Goal: Task Accomplishment & Management: Use online tool/utility

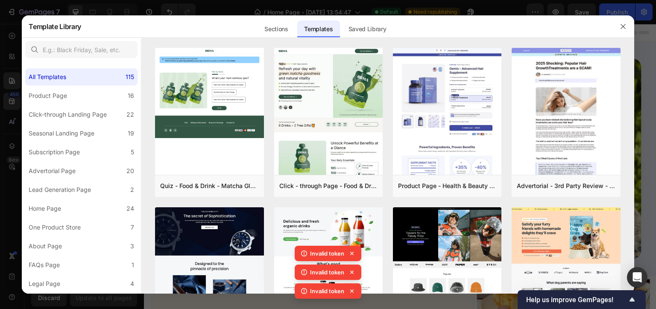
scroll to position [912, 0]
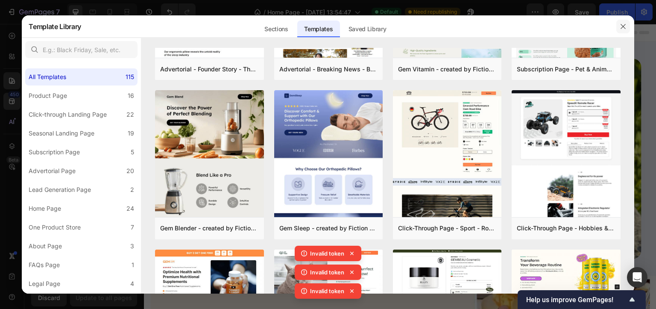
click at [628, 29] on button "button" at bounding box center [623, 27] width 14 height 14
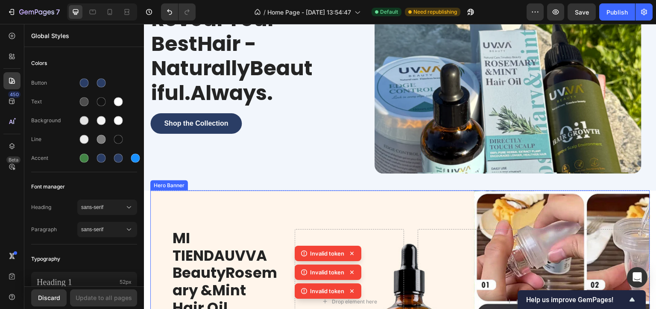
scroll to position [256, 0]
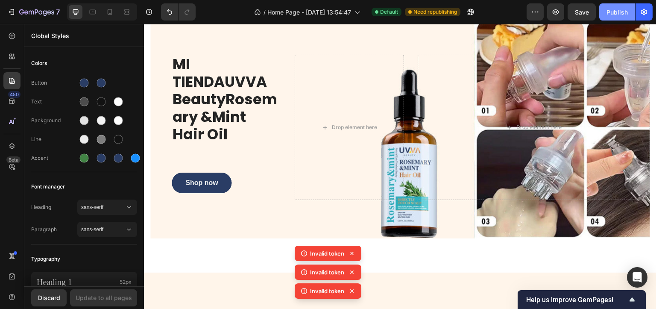
click at [630, 7] on button "Publish" at bounding box center [617, 11] width 36 height 17
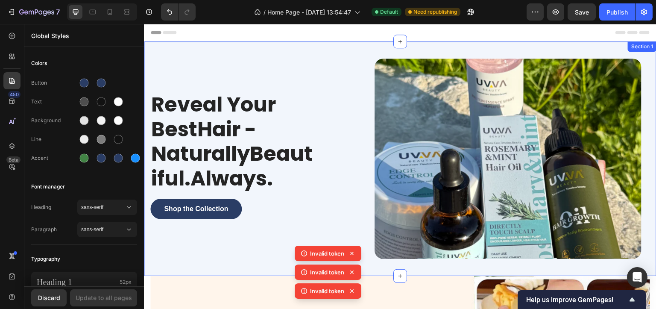
click at [147, 50] on div "Reveal Your BestHair - NaturallyBeautiful.Always. Heading Shop the Collection B…" at bounding box center [400, 158] width 512 height 234
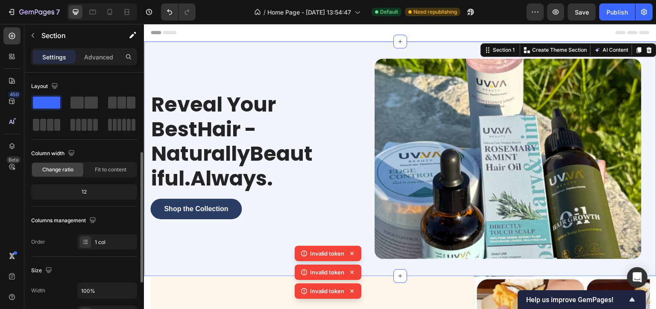
scroll to position [213, 0]
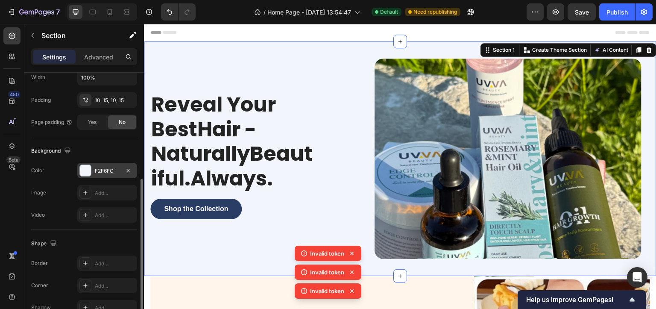
click at [90, 170] on div at bounding box center [85, 170] width 11 height 11
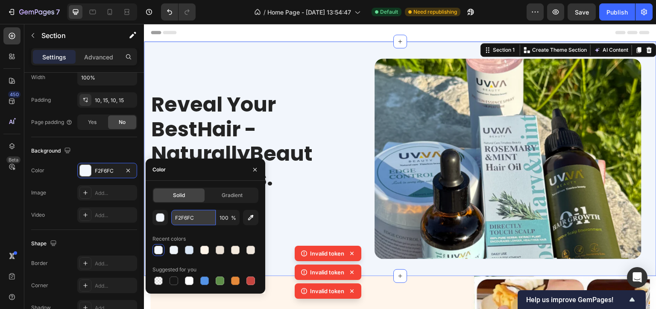
click at [183, 214] on input "F2F6FC" at bounding box center [193, 217] width 44 height 15
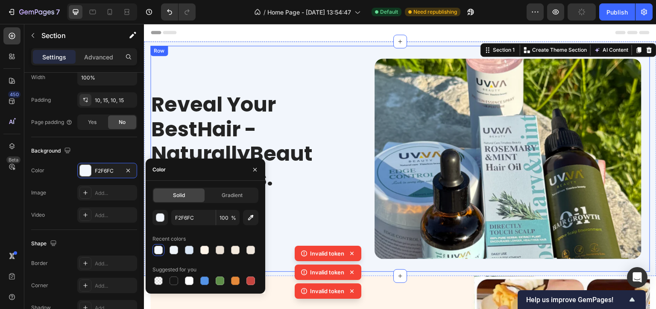
click at [348, 217] on div "Shop the Collection Button" at bounding box center [251, 212] width 203 height 27
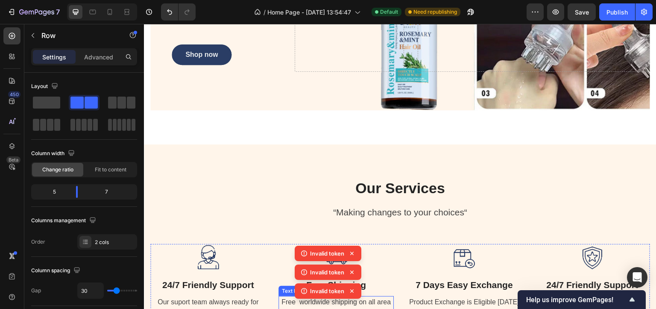
scroll to position [512, 0]
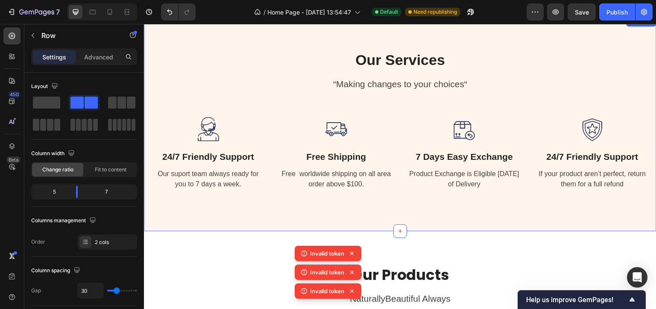
click at [155, 36] on div "Our Services Heading “Making changes to your choices“ Text block Image 24/7 Fri…" at bounding box center [400, 123] width 512 height 214
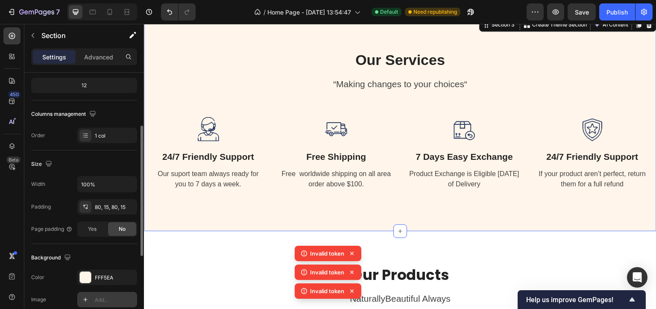
scroll to position [160, 0]
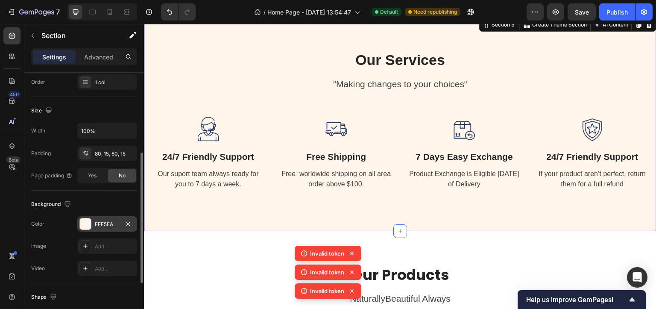
click at [83, 225] on div at bounding box center [85, 223] width 11 height 11
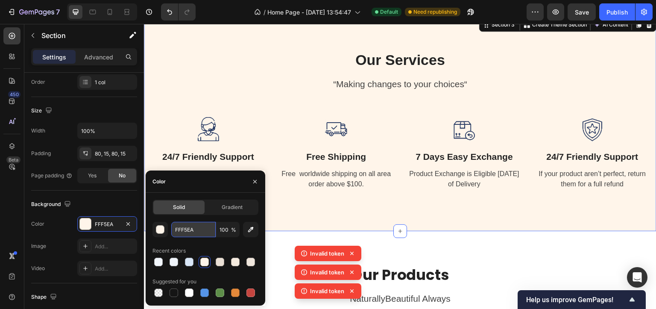
click at [184, 232] on input "FFF5EA" at bounding box center [193, 229] width 44 height 15
paste input "2F6FC"
type input "F2F6FC"
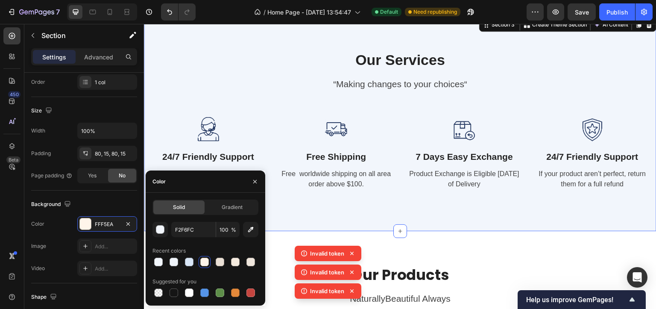
click at [309, 211] on div "Our Services Heading “Making changes to your choices“ Text block Image 24/7 Fri…" at bounding box center [400, 123] width 512 height 214
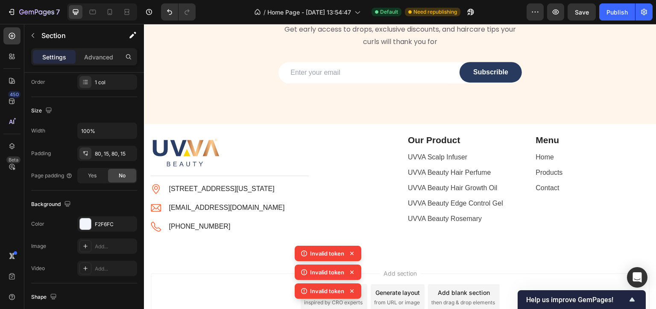
scroll to position [1281, 0]
click at [152, 83] on div "Join the UVVA Beauty Club Heading Get early access to drops, exclusive discount…" at bounding box center [400, 16] width 512 height 132
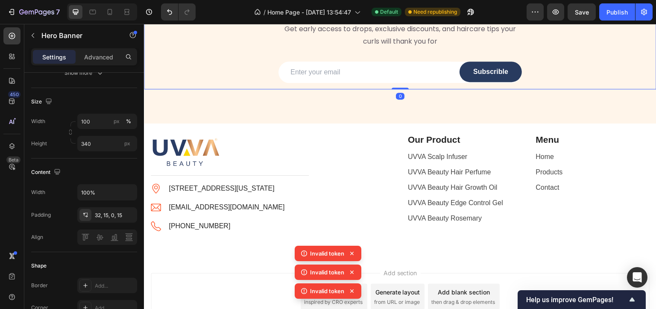
scroll to position [0, 0]
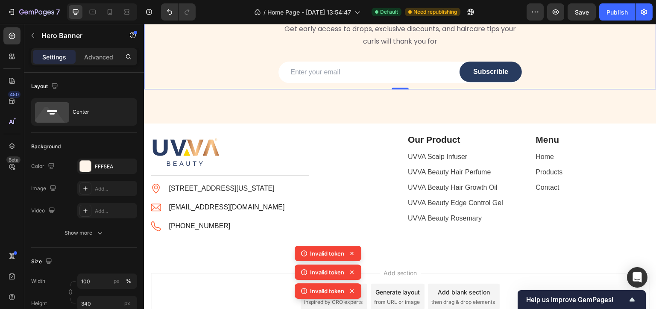
click at [159, 123] on div "Join the UVVA Beauty Club Heading Get early access to drops, exclusive discount…" at bounding box center [400, 33] width 512 height 179
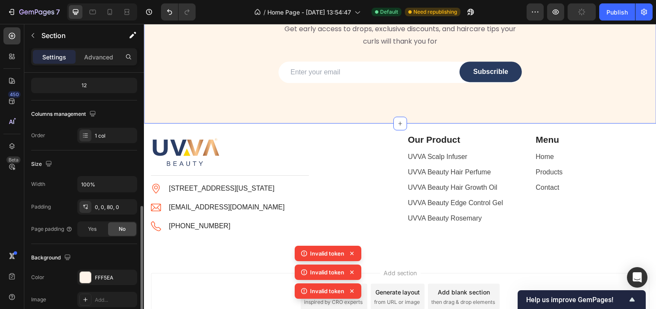
scroll to position [160, 0]
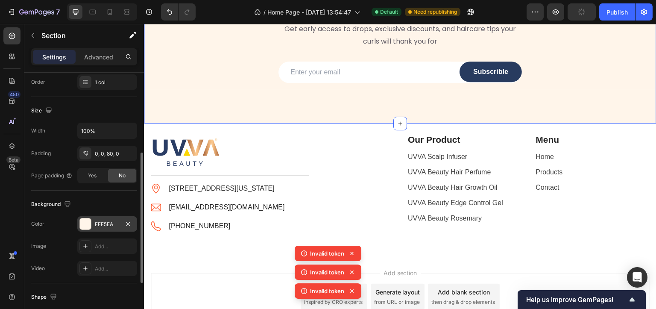
click at [88, 222] on div at bounding box center [85, 223] width 11 height 11
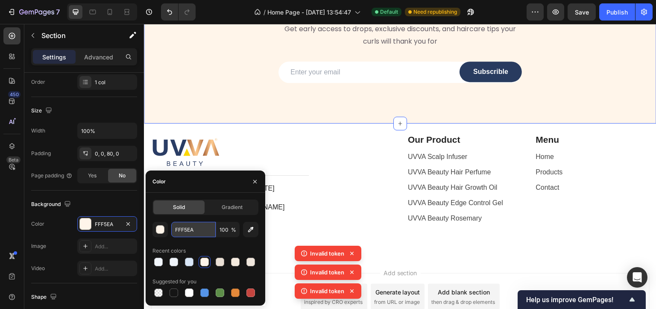
click at [175, 229] on input "FFF5EA" at bounding box center [193, 229] width 44 height 15
paste input "2F6FC"
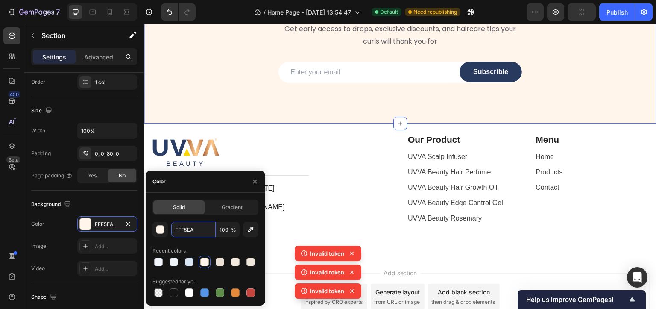
type input "F2F6FC"
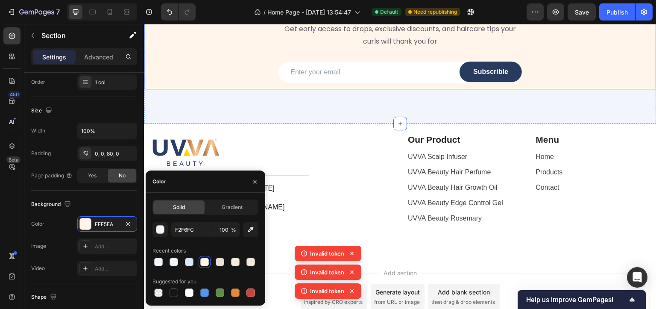
click at [177, 83] on div "Join the UVVA Beauty Club Heading Get early access to drops, exclusive discount…" at bounding box center [400, 16] width 512 height 132
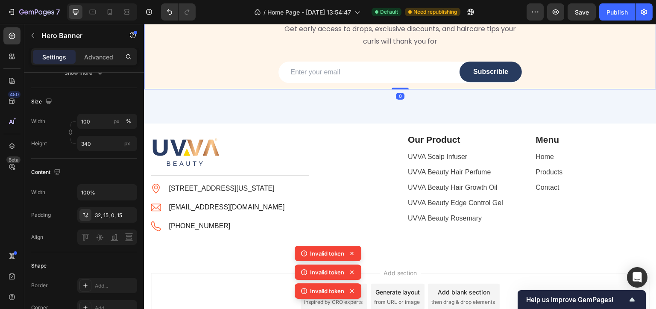
scroll to position [0, 0]
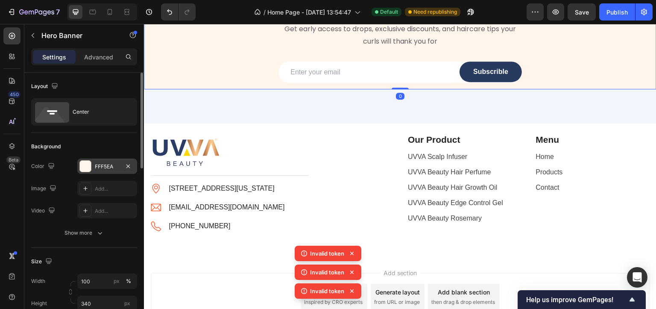
click at [81, 167] on div at bounding box center [85, 166] width 11 height 11
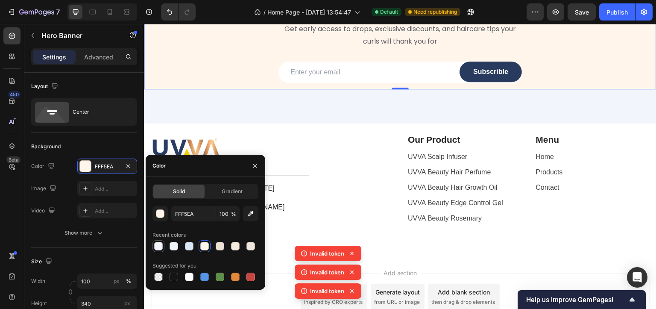
click at [157, 248] on div at bounding box center [158, 246] width 9 height 9
type input "F2F6FC"
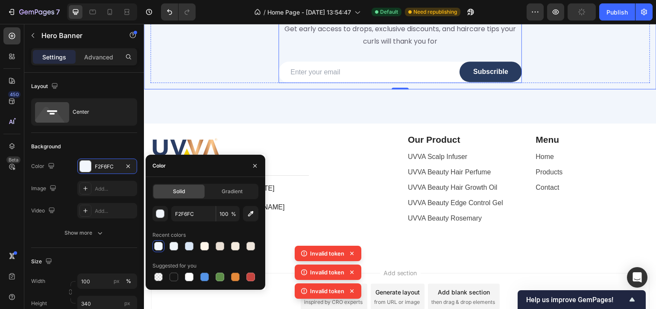
click at [325, 83] on div "Join the UVVA Beauty Club Heading Get early access to drops, exclusive discount…" at bounding box center [400, 23] width 500 height 119
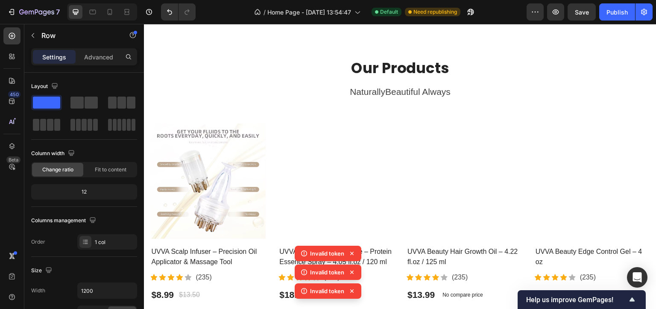
scroll to position [634, 0]
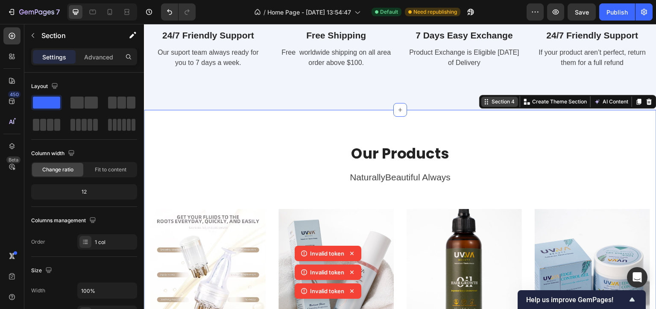
click at [492, 100] on div "Section 4" at bounding box center [503, 102] width 26 height 8
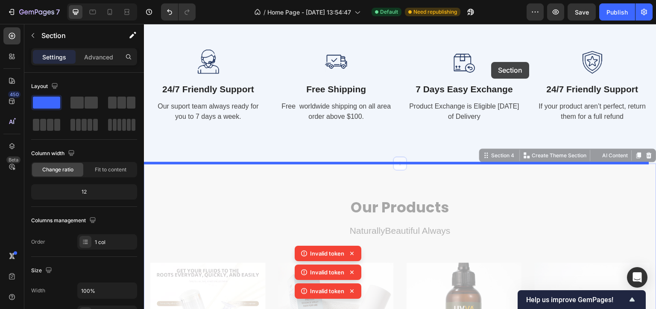
scroll to position [506, 0]
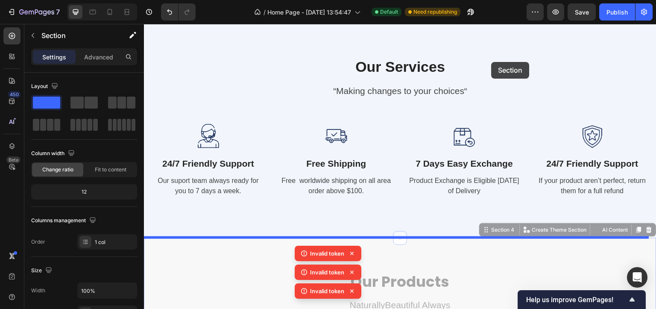
drag, startPoint x: 492, startPoint y: 100, endPoint x: 492, endPoint y: 62, distance: 38.4
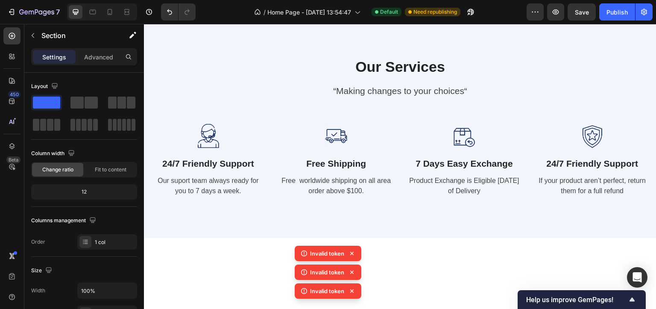
drag, startPoint x: 492, startPoint y: 62, endPoint x: 404, endPoint y: 65, distance: 87.6
click at [449, 64] on div "MI TIENDAUVVA BeautyRosemary &Mint Hair Oil Heading Shop now Button Drop elemen…" at bounding box center [400, 201] width 512 height 1330
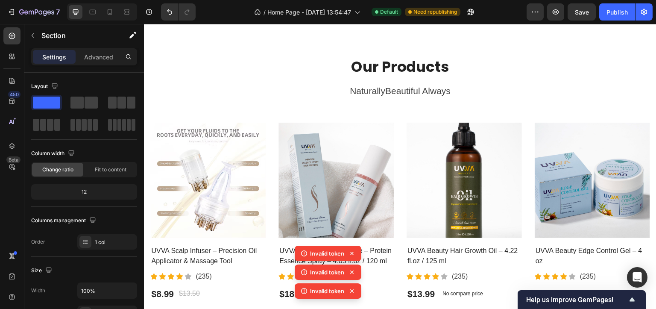
drag, startPoint x: 404, startPoint y: 65, endPoint x: 351, endPoint y: 80, distance: 55.5
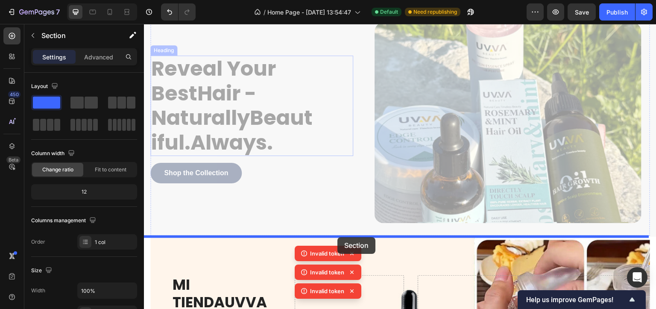
drag, startPoint x: 351, startPoint y: 80, endPoint x: 337, endPoint y: 237, distance: 157.3
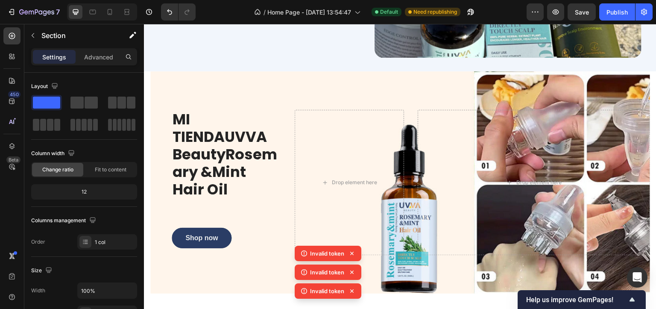
scroll to position [164, 0]
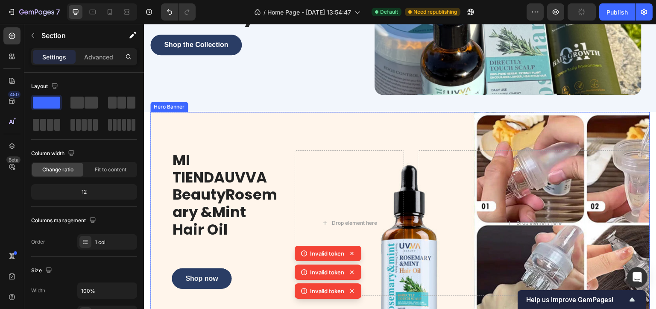
click at [173, 105] on div "Hero Banner" at bounding box center [169, 107] width 38 height 10
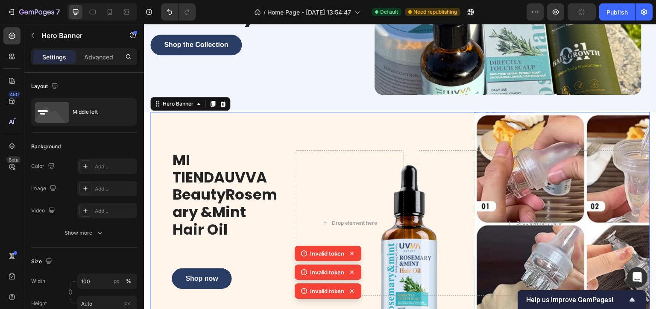
drag, startPoint x: 173, startPoint y: 105, endPoint x: 176, endPoint y: 124, distance: 19.6
click at [176, 123] on div "MI TIENDAUVVA BeautyRosemary &Mint Hair Oil Heading Shop now Button Drop elemen…" at bounding box center [400, 223] width 500 height 222
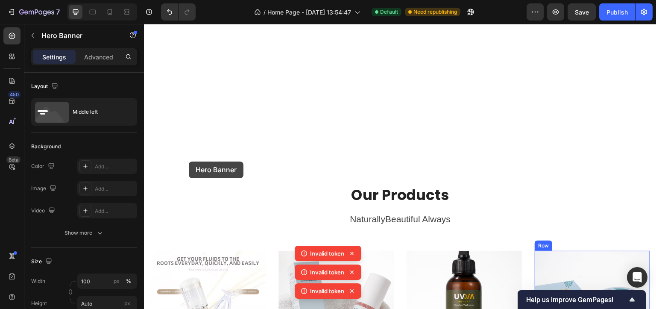
scroll to position [591, 0]
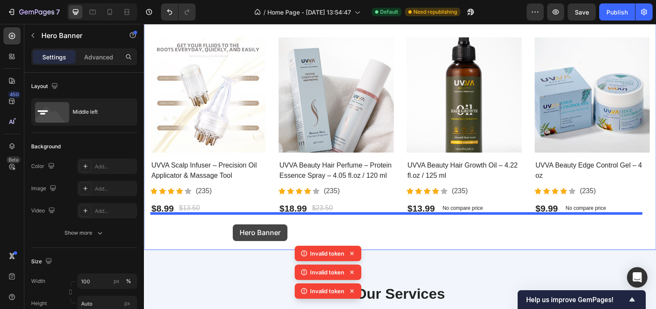
drag, startPoint x: 176, startPoint y: 124, endPoint x: 252, endPoint y: 230, distance: 129.5
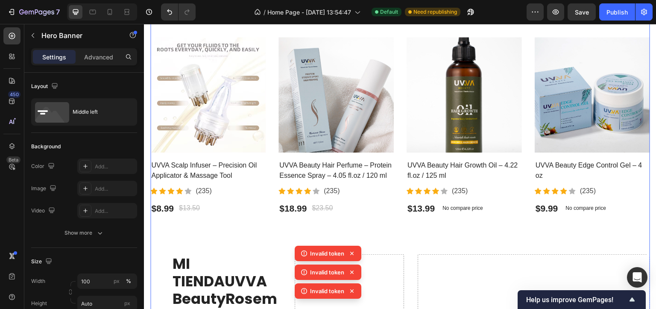
scroll to position [762, 0]
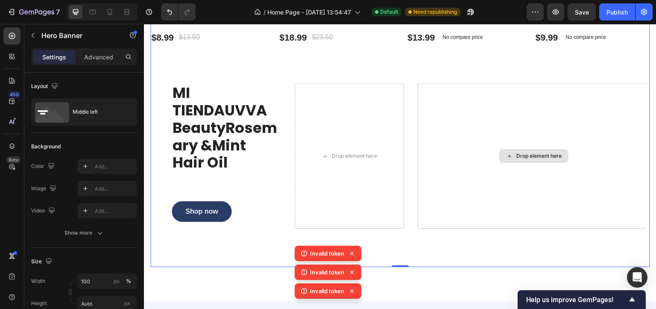
click at [622, 114] on div "Drop element here" at bounding box center [534, 155] width 232 height 145
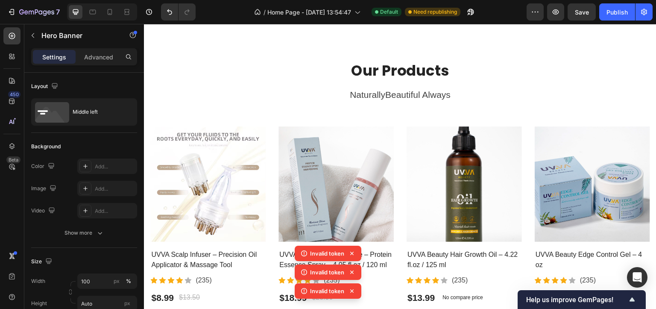
scroll to position [135, 0]
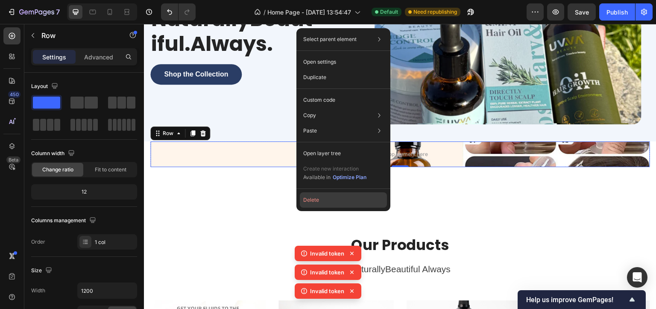
click at [312, 201] on button "Delete" at bounding box center [343, 199] width 87 height 15
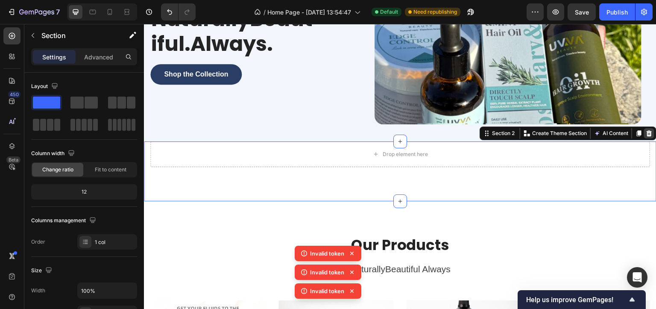
click at [646, 130] on icon at bounding box center [649, 133] width 7 height 7
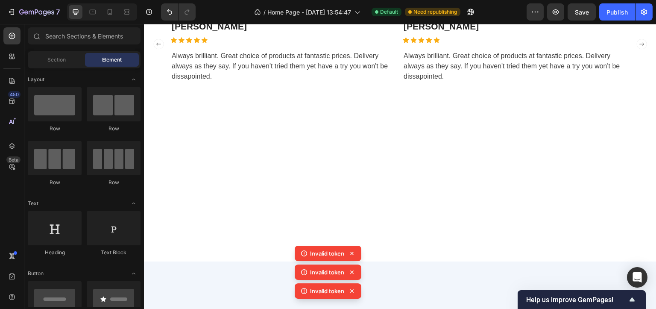
scroll to position [1117, 0]
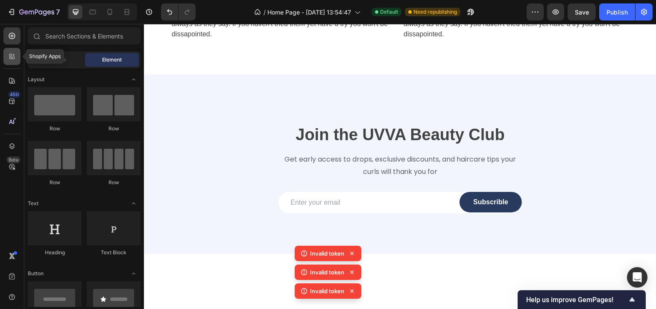
click at [8, 60] on icon at bounding box center [12, 56] width 9 height 9
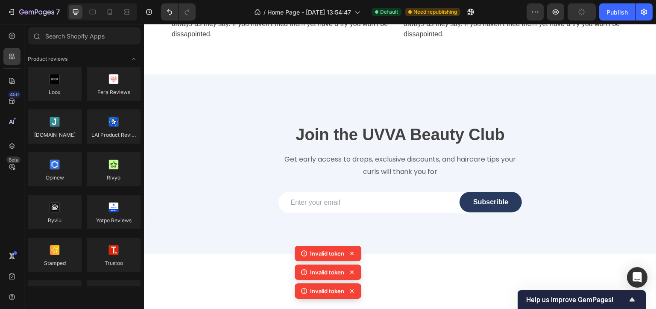
click at [11, 89] on div "450 Beta" at bounding box center [11, 137] width 17 height 220
click at [11, 78] on icon at bounding box center [12, 81] width 6 height 6
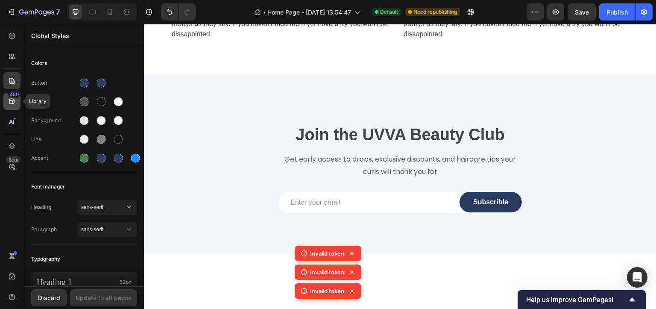
click at [11, 99] on icon at bounding box center [12, 101] width 9 height 9
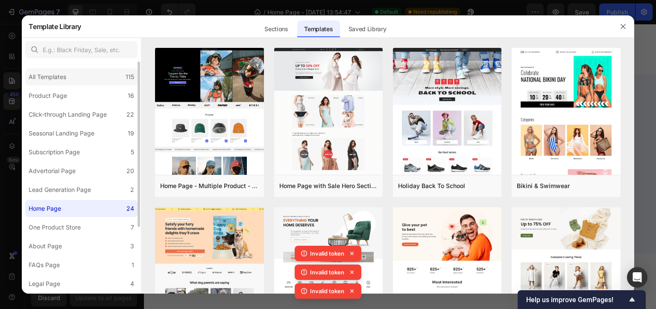
click at [48, 83] on div "All Templates 115" at bounding box center [81, 76] width 112 height 17
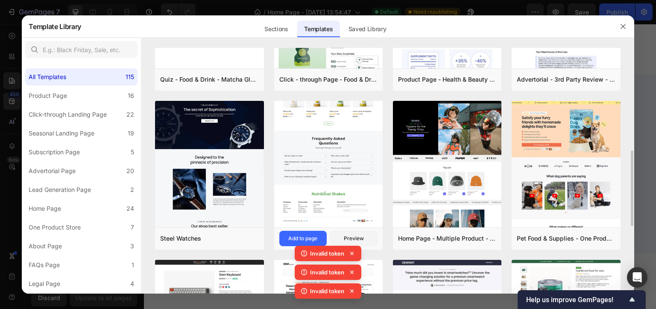
scroll to position [160, 0]
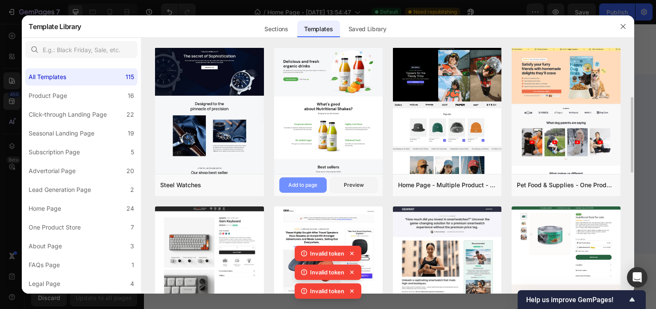
click at [301, 184] on div "Add to page" at bounding box center [302, 185] width 29 height 8
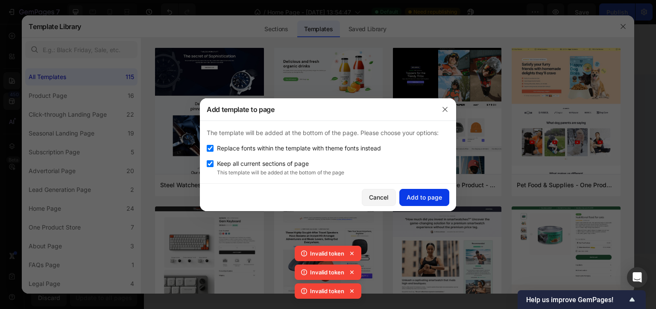
click at [418, 200] on div "Add to page" at bounding box center [424, 197] width 35 height 9
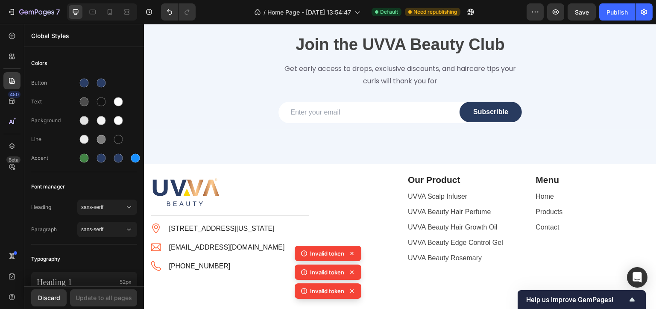
scroll to position [1461, 0]
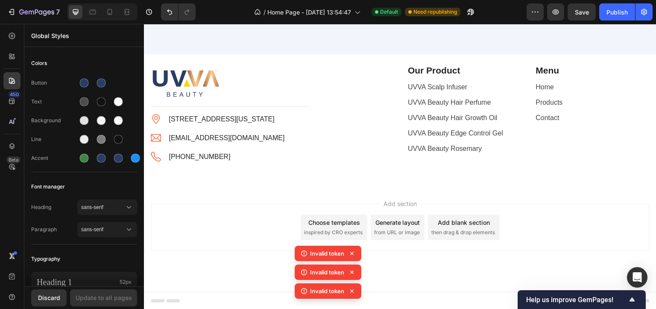
click at [429, 252] on div "Add section Choose templates inspired by CRO experts Generate layout from URL o…" at bounding box center [400, 239] width 512 height 105
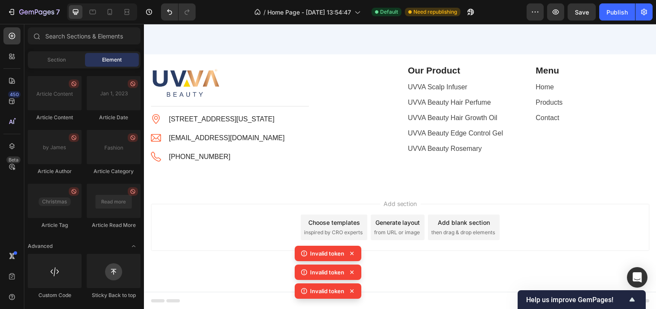
click at [354, 219] on div "Choose templates" at bounding box center [334, 222] width 52 height 9
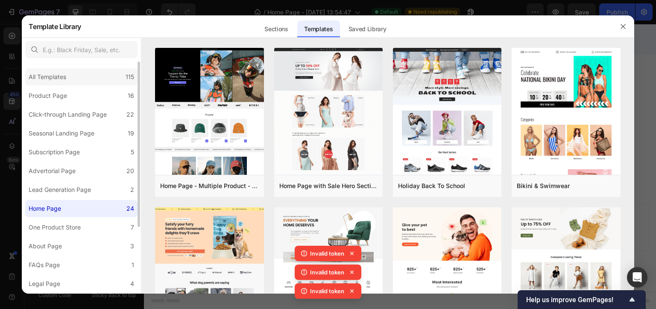
click at [60, 83] on div "All Templates 115" at bounding box center [81, 76] width 112 height 17
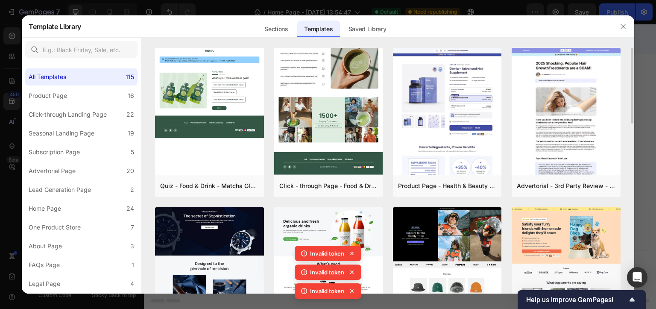
scroll to position [53, 0]
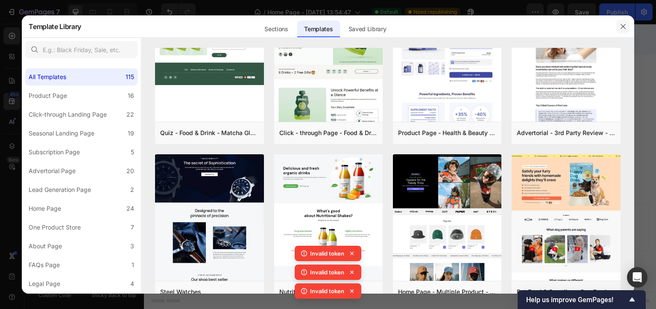
click at [623, 30] on button "button" at bounding box center [623, 27] width 14 height 14
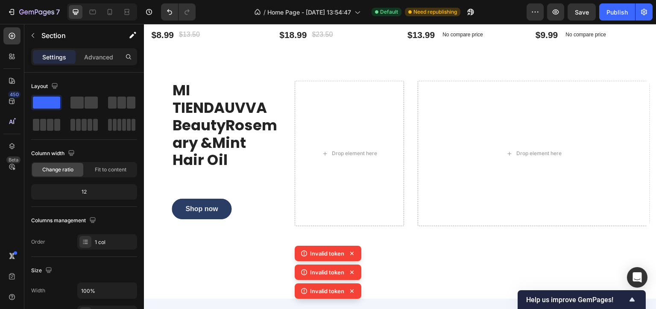
scroll to position [679, 0]
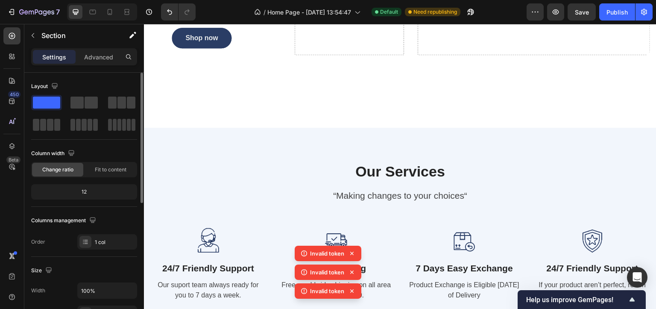
drag, startPoint x: 40, startPoint y: 99, endPoint x: 44, endPoint y: 100, distance: 4.7
click at [40, 99] on span at bounding box center [46, 103] width 27 height 12
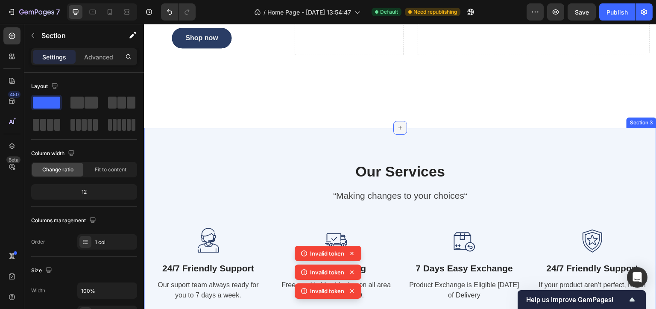
click at [398, 126] on icon at bounding box center [400, 128] width 4 height 4
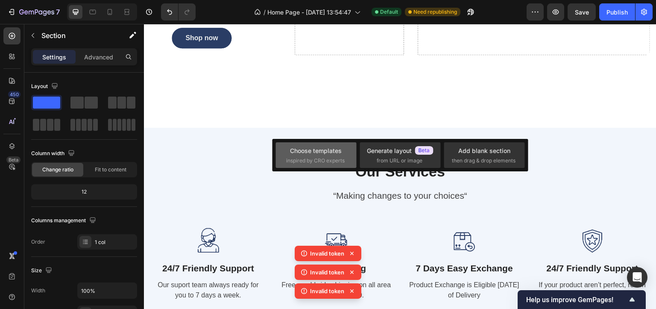
click at [328, 152] on div "Choose templates" at bounding box center [316, 150] width 52 height 9
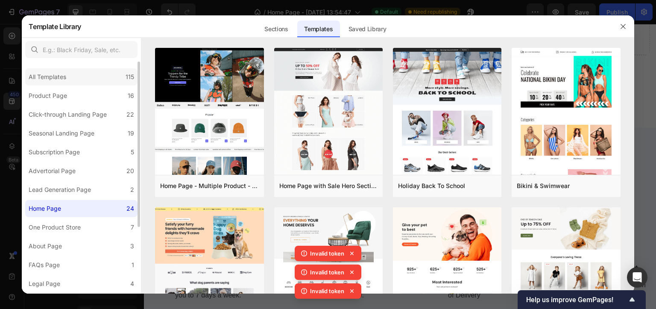
click at [76, 84] on div "All Templates 115" at bounding box center [81, 76] width 112 height 17
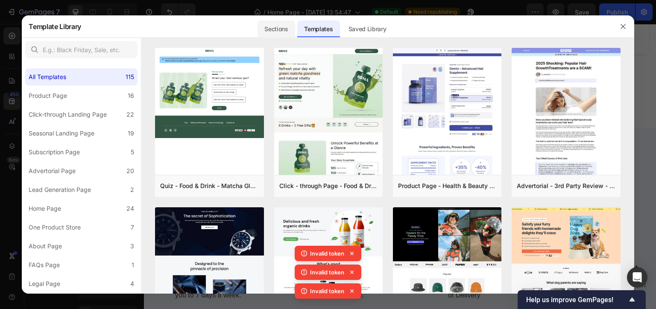
click at [275, 31] on div "Sections" at bounding box center [275, 28] width 37 height 17
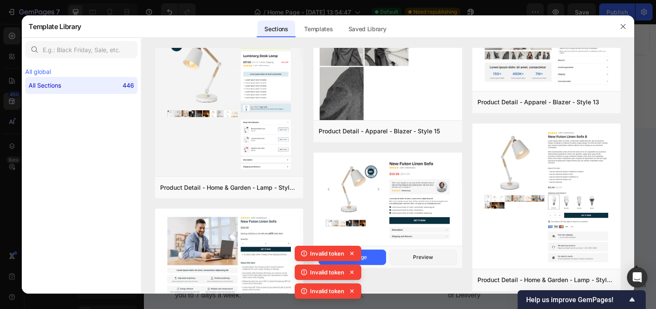
scroll to position [2533, 0]
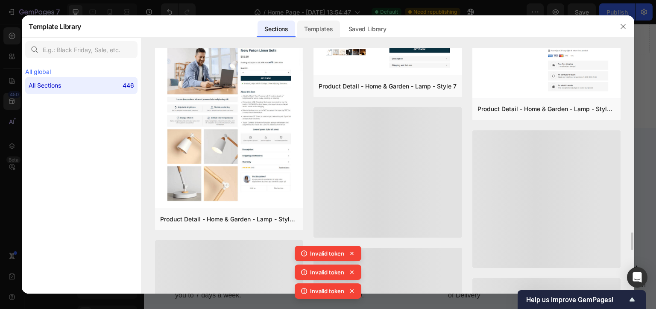
click at [326, 37] on div "Templates" at bounding box center [318, 28] width 42 height 17
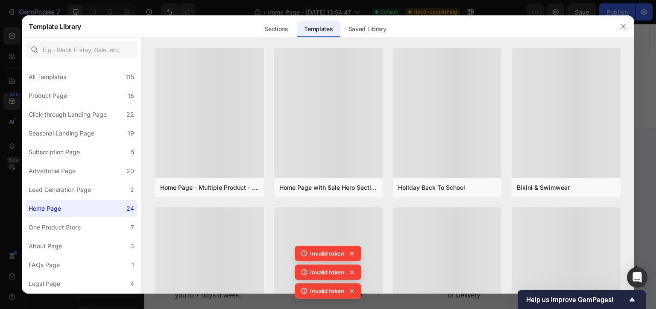
click at [325, 34] on div "Templates" at bounding box center [318, 28] width 42 height 17
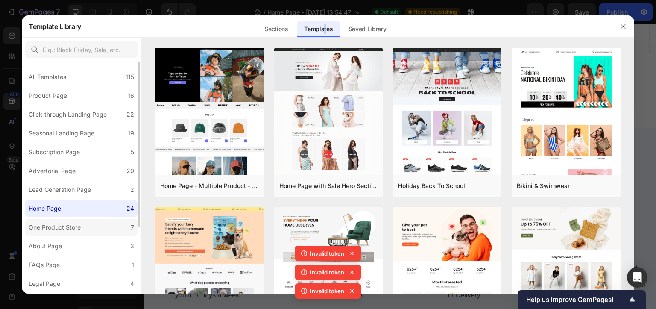
click at [105, 228] on label "One Product Store 7" at bounding box center [81, 227] width 112 height 17
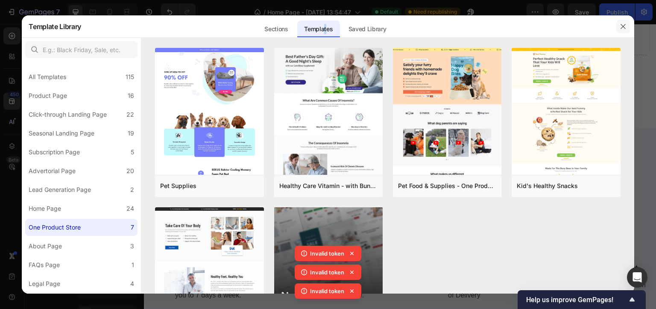
click at [620, 24] on icon "button" at bounding box center [623, 26] width 7 height 7
drag, startPoint x: 763, startPoint y: 48, endPoint x: 519, endPoint y: 64, distance: 245.2
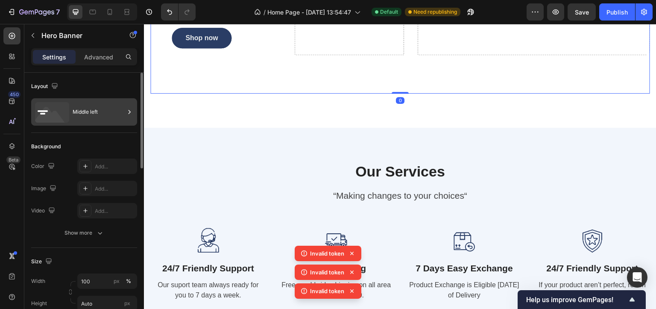
click at [117, 113] on div "Middle left" at bounding box center [99, 112] width 52 height 20
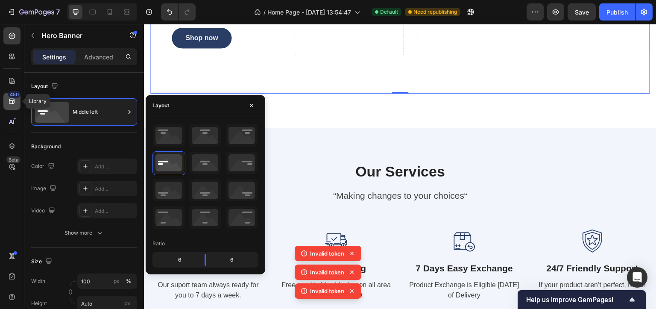
click at [11, 100] on icon at bounding box center [12, 101] width 9 height 9
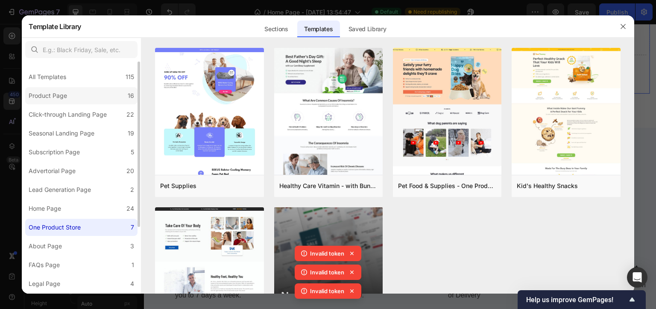
click at [63, 98] on div "Product Page" at bounding box center [48, 96] width 38 height 10
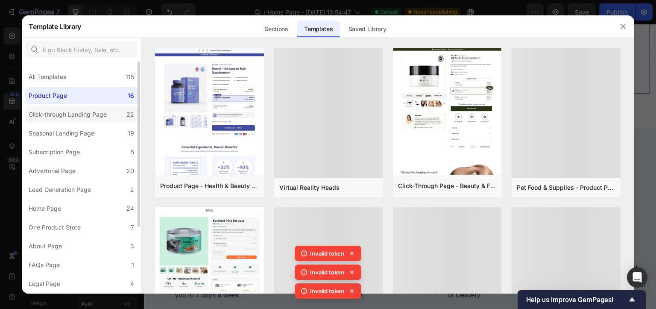
click at [65, 114] on div "Click-through Landing Page" at bounding box center [68, 114] width 78 height 10
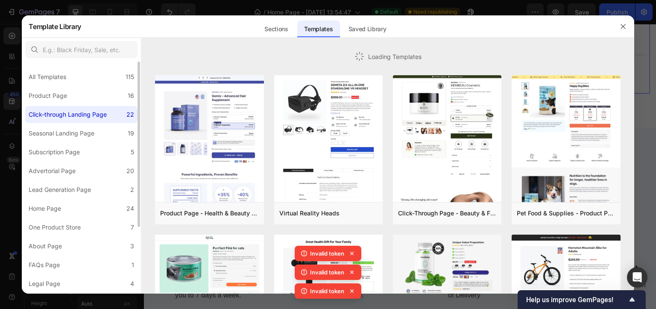
click at [65, 114] on div "Click-through Landing Page" at bounding box center [68, 114] width 78 height 10
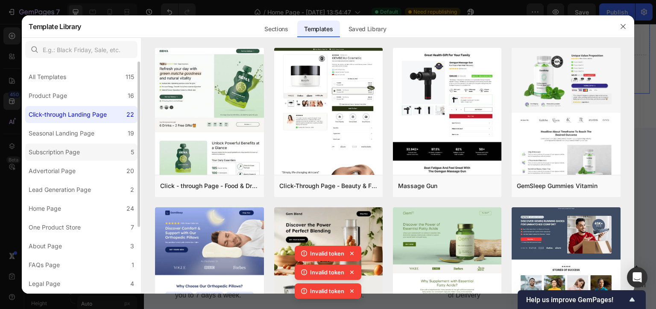
click at [65, 144] on label "Subscription Page 5" at bounding box center [81, 151] width 112 height 17
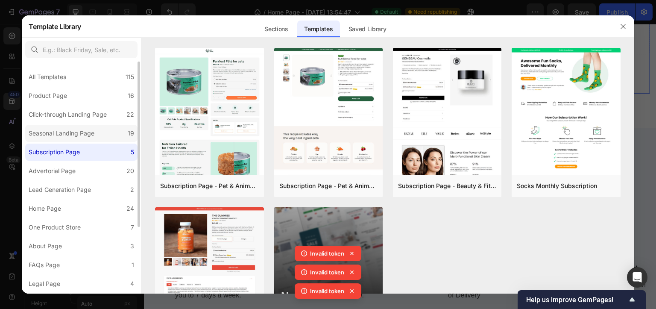
click at [69, 134] on div "Seasonal Landing Page" at bounding box center [62, 133] width 66 height 10
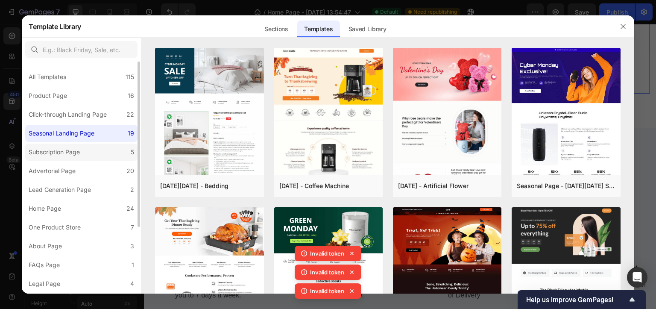
click at [70, 156] on div "Subscription Page" at bounding box center [54, 152] width 51 height 10
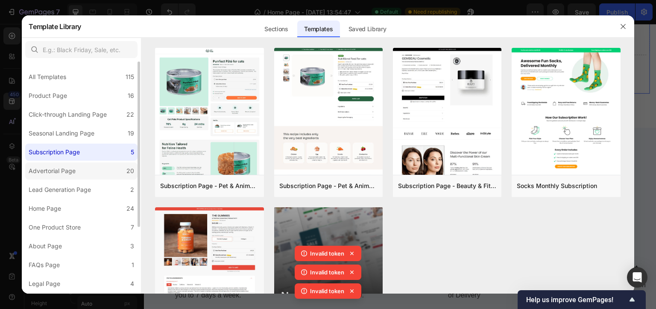
click at [70, 168] on div "Advertorial Page" at bounding box center [52, 171] width 47 height 10
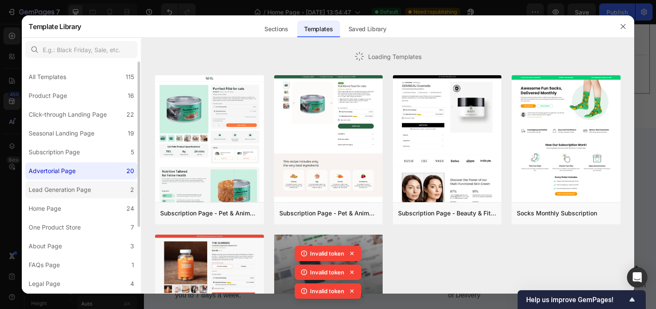
click at [70, 187] on div "Lead Generation Page" at bounding box center [60, 189] width 62 height 10
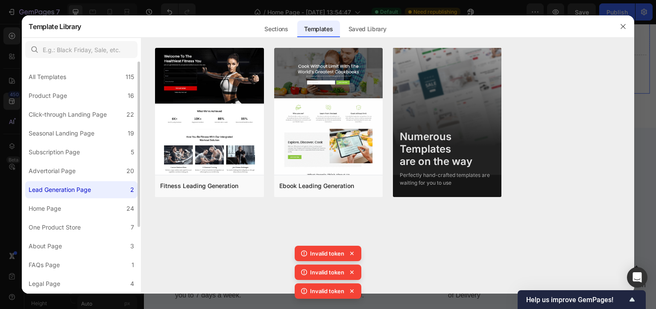
click at [71, 199] on div "All Templates 115 Product Page 16 Click-through Landing Page 22 Seasonal Landin…" at bounding box center [81, 223] width 119 height 325
click at [71, 203] on label "Home Page 24" at bounding box center [81, 208] width 112 height 17
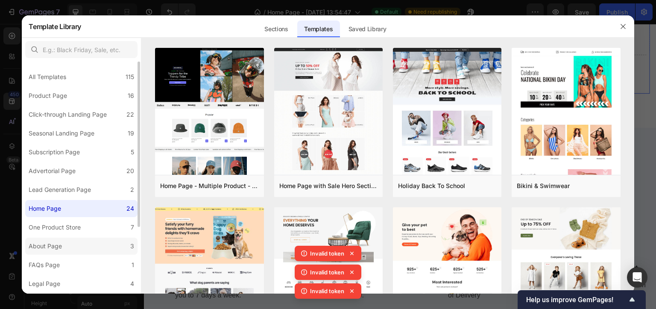
click at [85, 243] on label "About Page 3" at bounding box center [81, 245] width 112 height 17
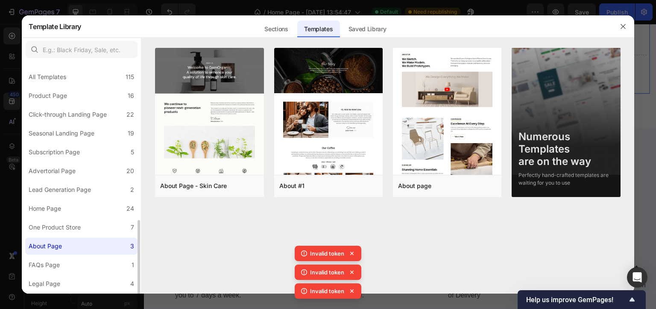
scroll to position [92, 0]
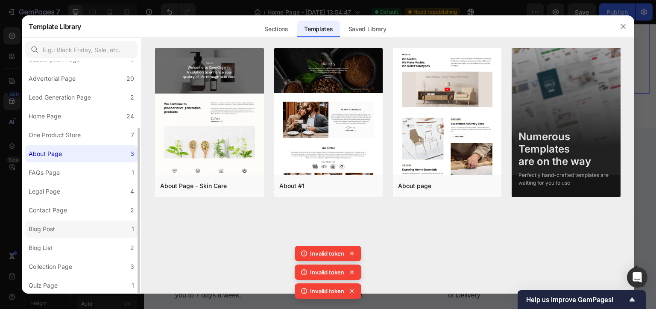
click at [82, 230] on label "Blog Post 1" at bounding box center [81, 228] width 112 height 17
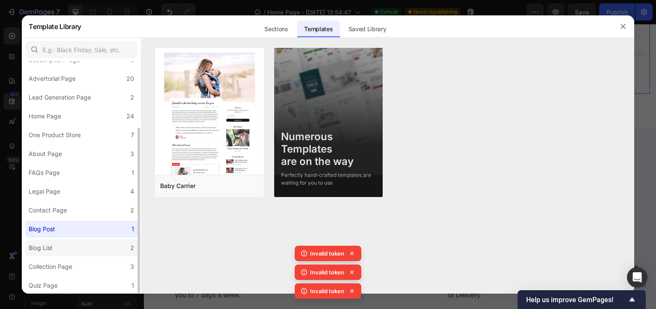
click at [77, 249] on label "Blog List 2" at bounding box center [81, 247] width 112 height 17
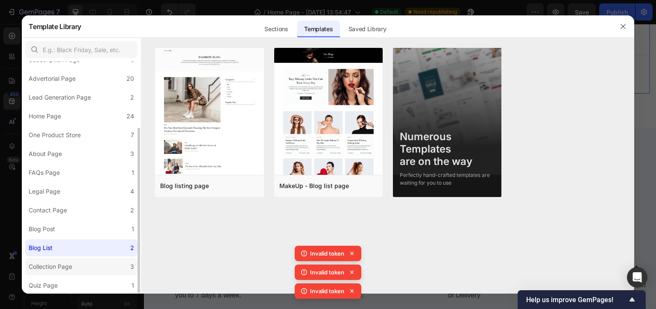
click at [76, 263] on div "Collection Page" at bounding box center [52, 266] width 47 height 10
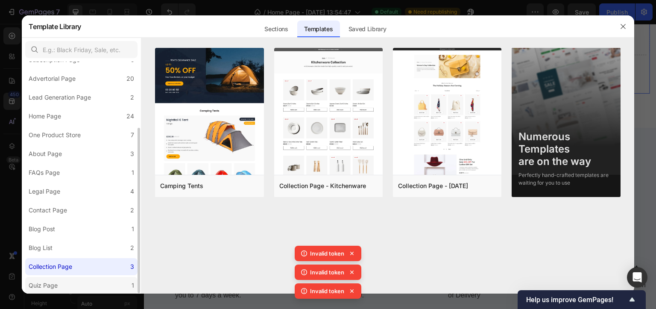
click at [68, 279] on label "Quiz Page 1" at bounding box center [81, 285] width 112 height 17
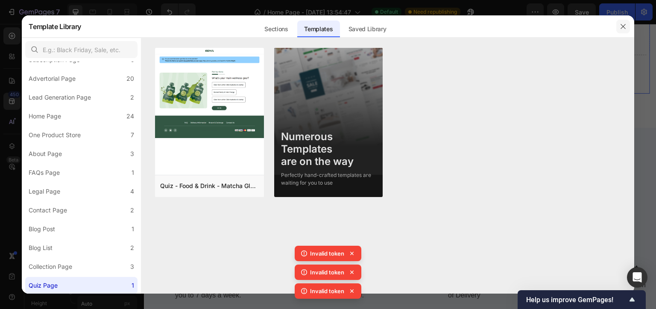
click at [620, 29] on icon "button" at bounding box center [623, 26] width 7 height 7
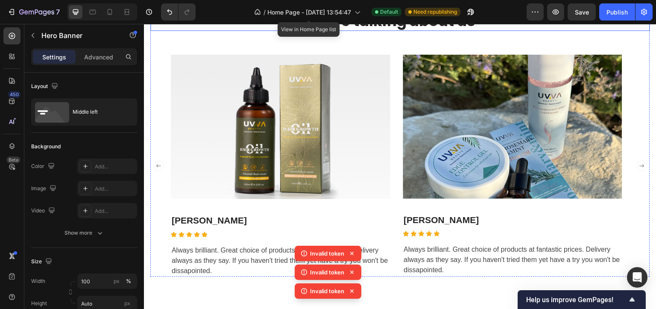
scroll to position [897, 0]
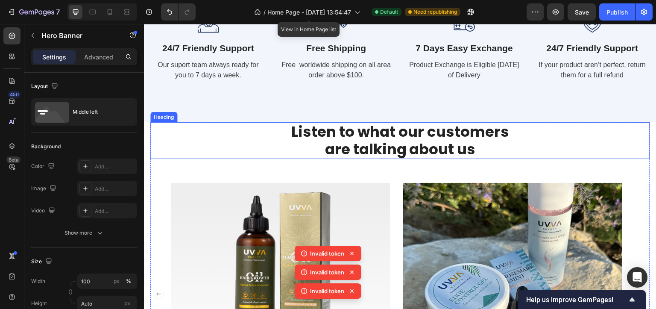
click at [383, 147] on h2 "Listen to what our customers are talking about us" at bounding box center [400, 140] width 500 height 37
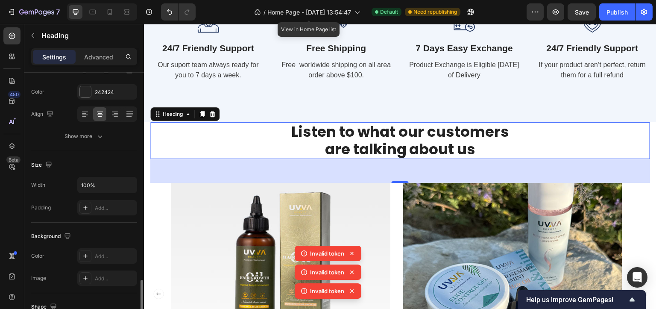
scroll to position [0, 0]
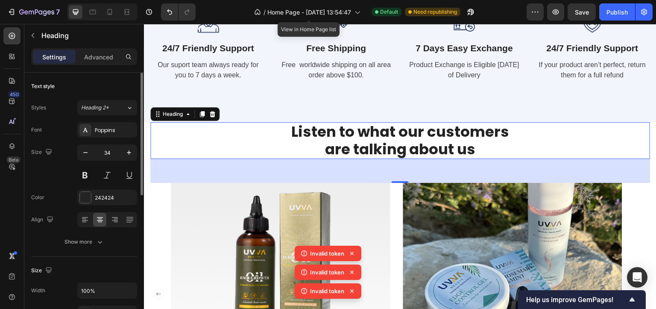
click at [104, 67] on div "Settings Advanced" at bounding box center [84, 60] width 120 height 24
click at [100, 55] on p "Advanced" at bounding box center [98, 57] width 29 height 9
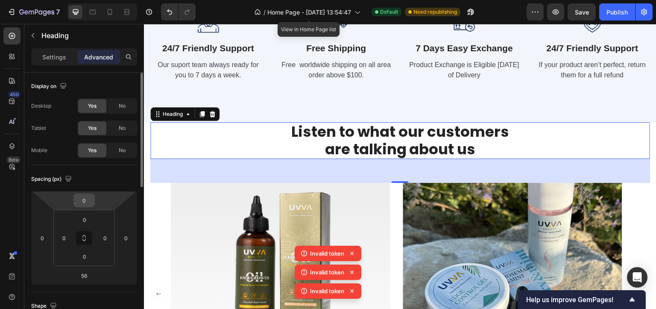
click at [83, 200] on input "0" at bounding box center [84, 200] width 17 height 13
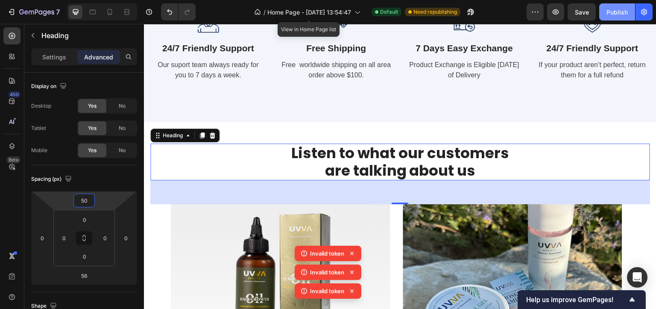
type input "50"
click at [624, 11] on div "Publish" at bounding box center [616, 12] width 21 height 9
click at [624, 11] on button "Publish" at bounding box center [617, 11] width 36 height 17
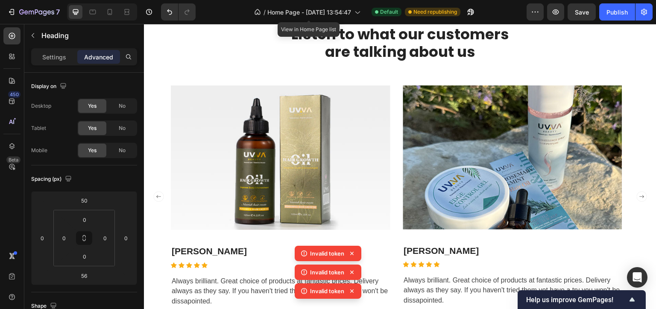
scroll to position [975, 0]
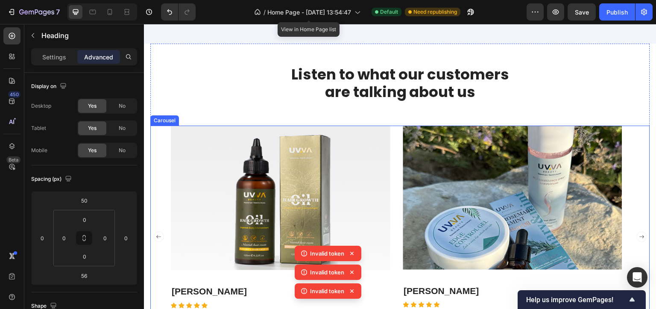
click at [637, 232] on icon "Carousel Next Arrow" at bounding box center [642, 236] width 10 height 10
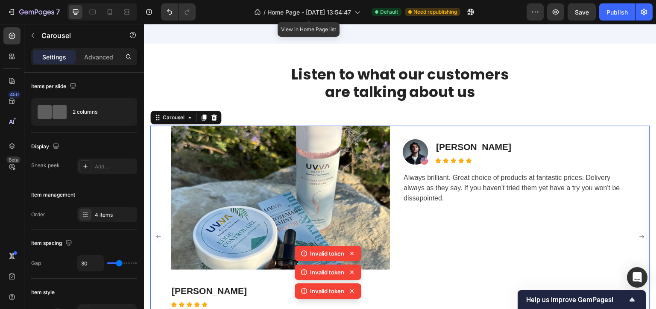
click at [637, 232] on icon "Carousel Next Arrow" at bounding box center [642, 236] width 10 height 10
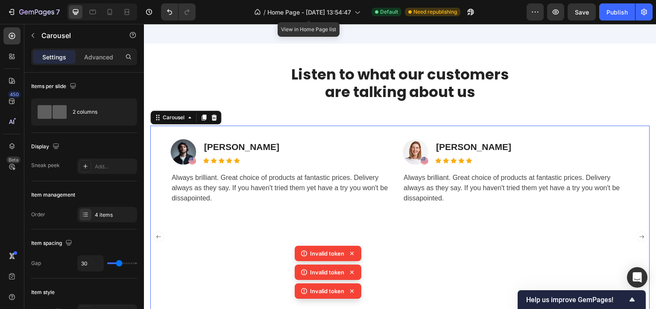
click at [637, 232] on icon "Carousel Next Arrow" at bounding box center [642, 236] width 10 height 10
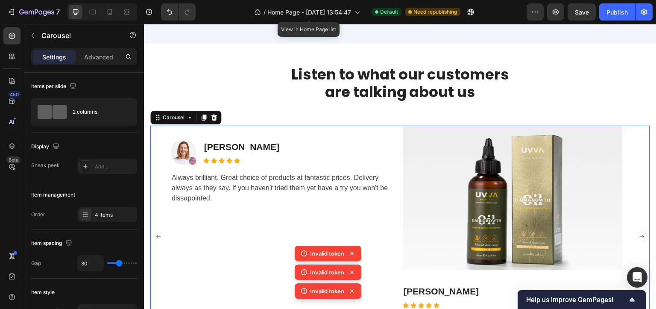
click at [637, 232] on icon "Carousel Next Arrow" at bounding box center [642, 236] width 10 height 10
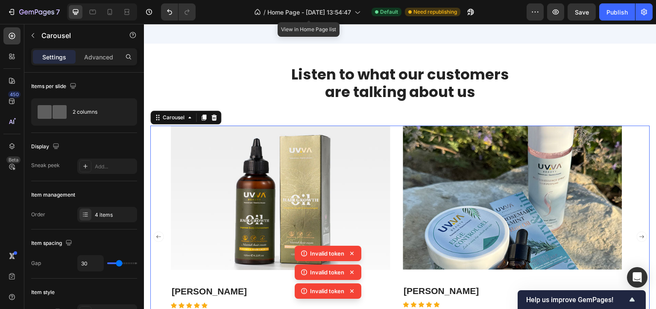
click at [637, 232] on icon "Carousel Next Arrow" at bounding box center [642, 236] width 10 height 10
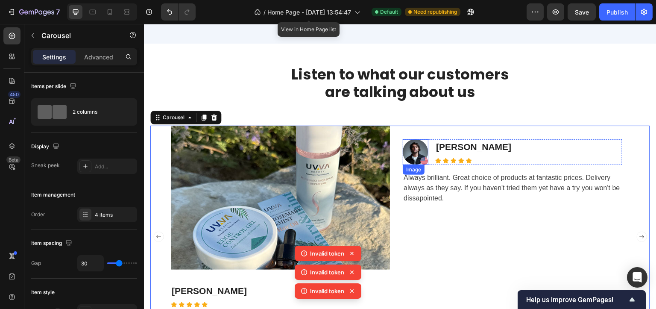
click at [419, 152] on img at bounding box center [416, 152] width 26 height 26
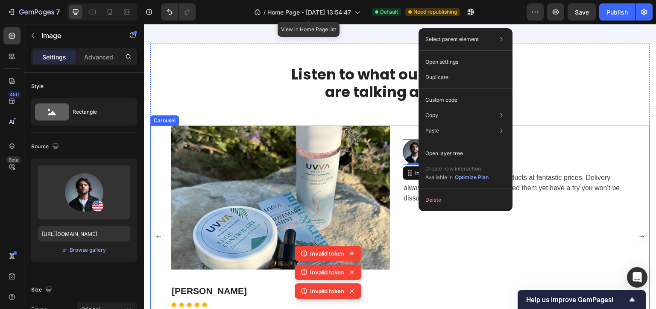
click at [399, 149] on div "Image [PERSON_NAME] Text block Icon Icon Icon Icon Icon Icon List Hoz Row Alway…" at bounding box center [400, 237] width 459 height 222
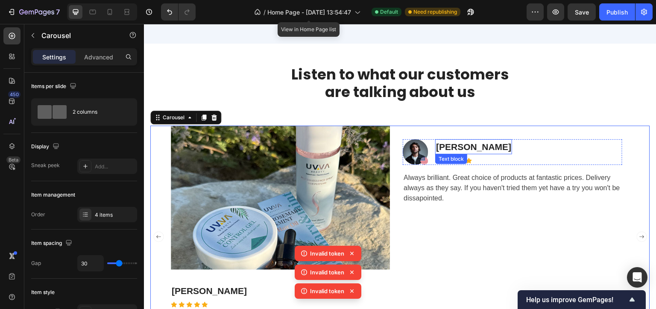
click at [473, 147] on p "[PERSON_NAME]" at bounding box center [473, 147] width 75 height 14
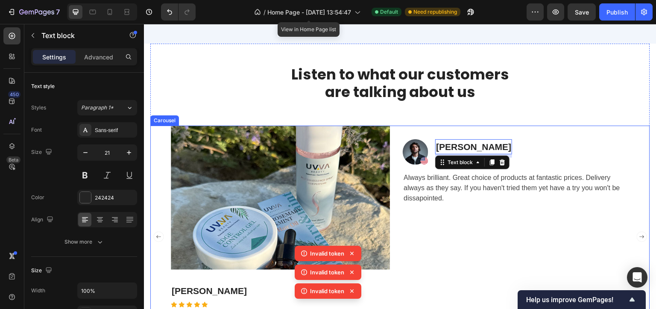
click at [158, 135] on div "Image [PERSON_NAME] Text block Icon Icon Icon Icon Icon Icon List Hoz Row Alway…" at bounding box center [400, 237] width 500 height 222
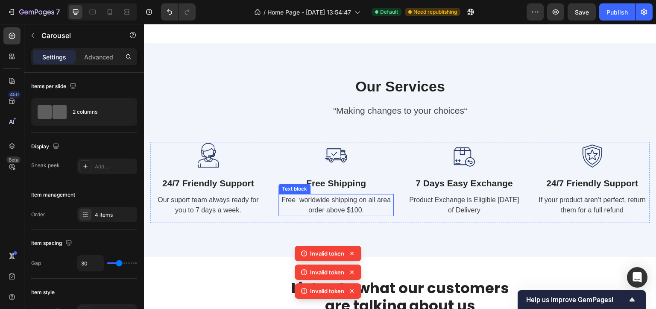
scroll to position [933, 0]
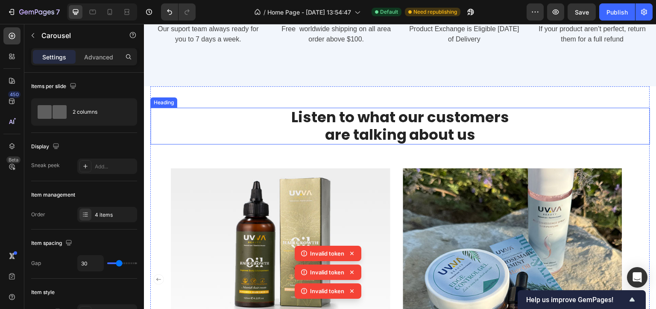
click at [359, 115] on h2 "Listen to what our customers are talking about us" at bounding box center [400, 126] width 500 height 37
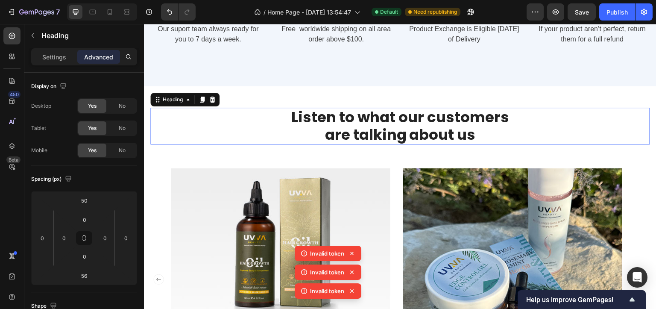
click at [359, 115] on p "Listen to what our customers are talking about us" at bounding box center [400, 125] width 498 height 35
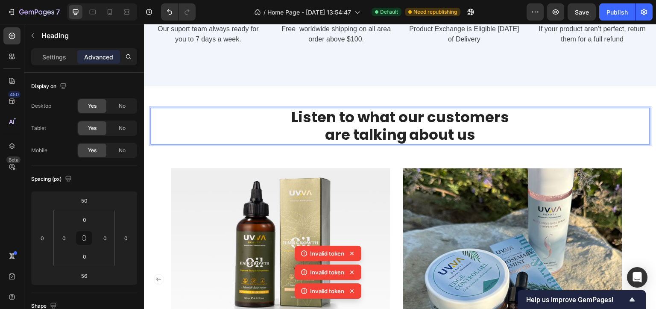
click at [392, 139] on p "Listen to what our customers are talking about us" at bounding box center [400, 125] width 498 height 35
click at [525, 121] on p "Listen to what our customers are talking about us" at bounding box center [400, 125] width 498 height 35
click at [491, 133] on p "Listen to what our customers are talking about us" at bounding box center [400, 125] width 498 height 35
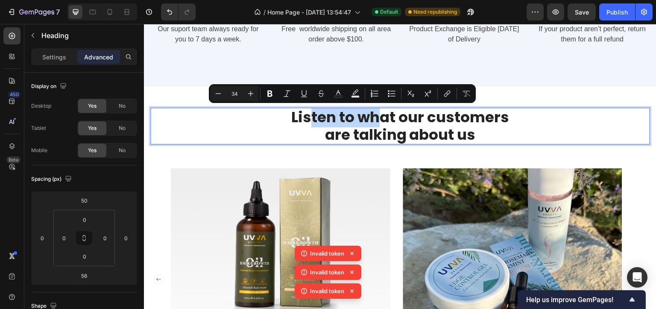
drag, startPoint x: 369, startPoint y: 112, endPoint x: 307, endPoint y: 111, distance: 61.5
click at [307, 111] on p "Listen to what our customers are talking about us" at bounding box center [400, 125] width 498 height 35
click at [473, 138] on p "Listen to what our customers are talking about us" at bounding box center [400, 125] width 498 height 35
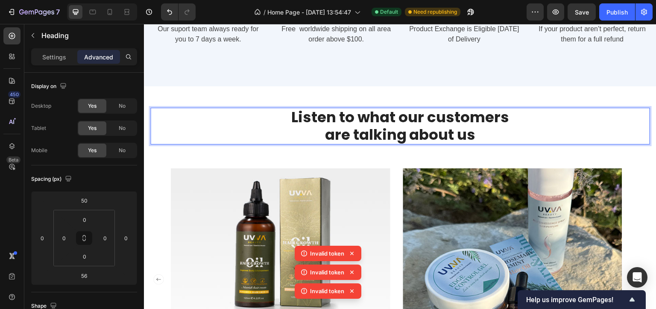
click at [473, 138] on p "Listen to what our customers are talking about us" at bounding box center [400, 125] width 498 height 35
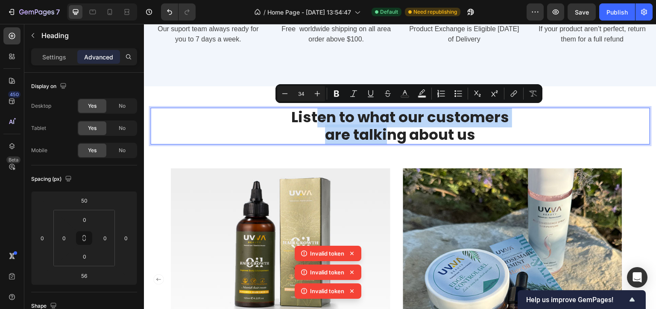
drag, startPoint x: 375, startPoint y: 127, endPoint x: 317, endPoint y: 123, distance: 58.2
click at [317, 123] on p "Listen to what our customers are talking about us" at bounding box center [400, 125] width 498 height 35
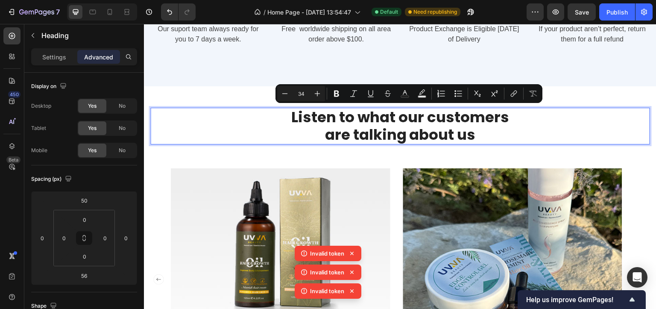
click at [291, 120] on p "Listen to what our customers are talking about us" at bounding box center [400, 125] width 498 height 35
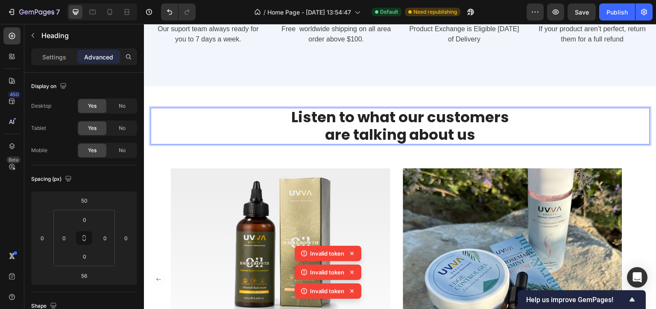
click at [289, 120] on p "Listen to what our customers are talking about us" at bounding box center [400, 125] width 498 height 35
click at [289, 121] on p "Listen to what our customers are talking about us" at bounding box center [400, 125] width 498 height 35
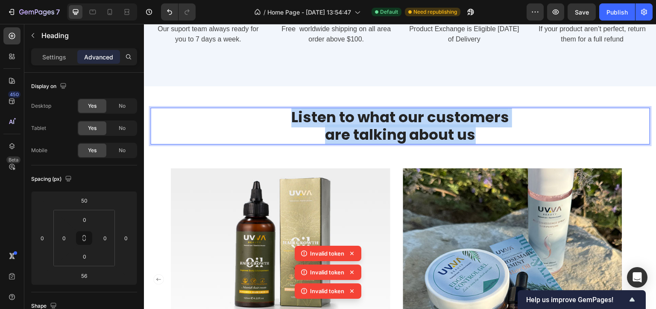
drag, startPoint x: 289, startPoint y: 121, endPoint x: 475, endPoint y: 129, distance: 185.9
click at [471, 128] on p "Listen to what our customers are talking about us" at bounding box center [400, 125] width 498 height 35
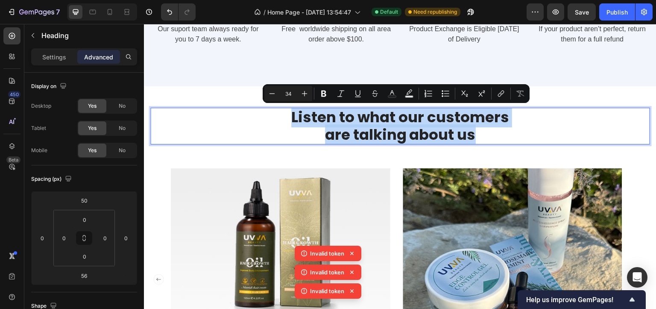
click at [475, 129] on p "Listen to what our customers are talking about us" at bounding box center [400, 125] width 498 height 35
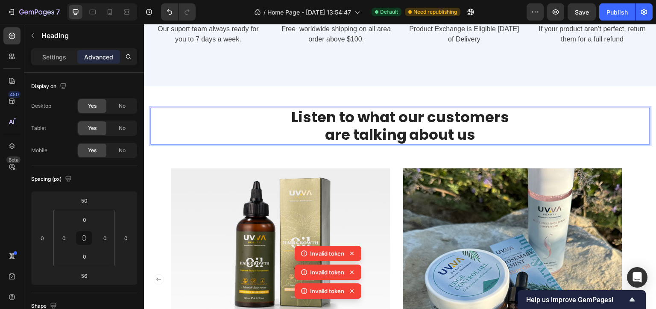
drag, startPoint x: 473, startPoint y: 124, endPoint x: 435, endPoint y: 136, distance: 39.3
click at [435, 136] on p "Listen to what our customers are talking about us" at bounding box center [400, 125] width 498 height 35
click at [471, 136] on p "Listen to what our customers are talking about us" at bounding box center [400, 125] width 498 height 35
click at [363, 123] on p "Listen to what our customers are talking about us" at bounding box center [400, 125] width 498 height 35
click at [287, 117] on p "Listen to what our customers are talking about us" at bounding box center [400, 125] width 498 height 35
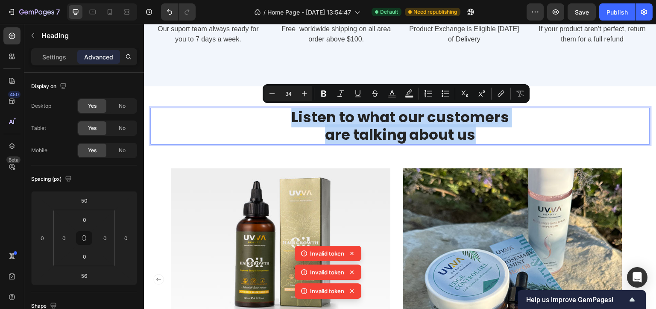
drag, startPoint x: 287, startPoint y: 117, endPoint x: 459, endPoint y: 129, distance: 172.0
click at [459, 129] on p "Listen to what our customers are talking about us" at bounding box center [400, 125] width 498 height 35
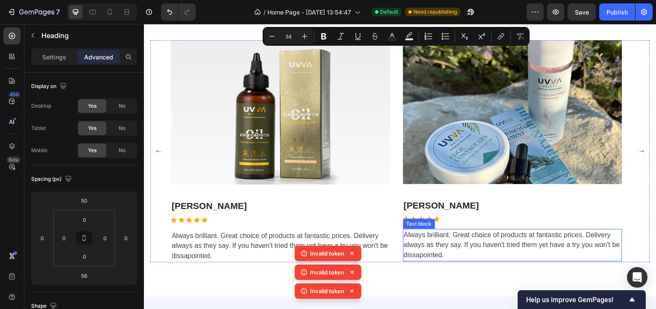
scroll to position [1018, 0]
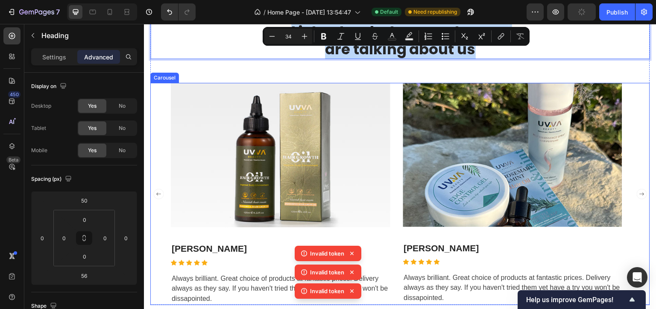
click at [155, 98] on div "Image [PERSON_NAME] Text block Icon Icon Icon Icon Icon Icon List Hoz Row Alway…" at bounding box center [400, 194] width 500 height 222
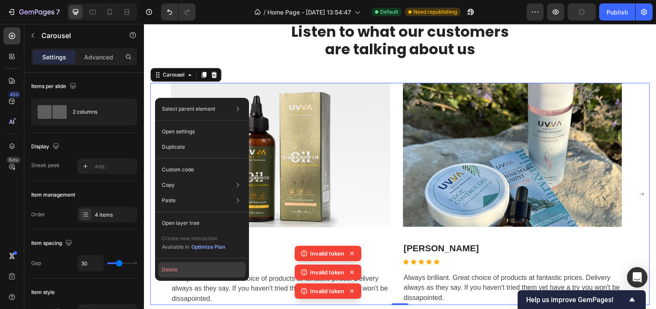
click at [193, 270] on button "Delete" at bounding box center [201, 269] width 87 height 15
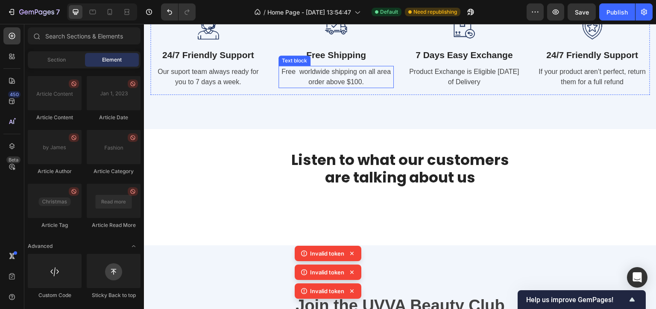
scroll to position [975, 0]
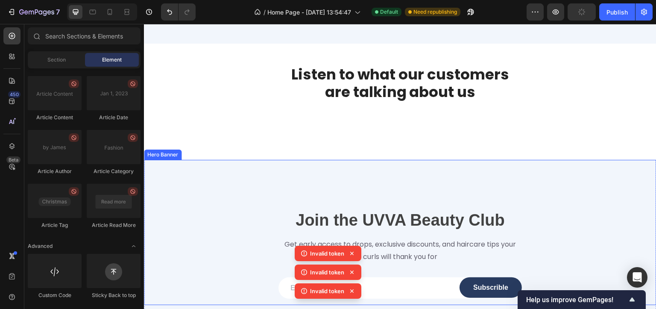
click at [392, 161] on div "Overlay" at bounding box center [400, 232] width 512 height 145
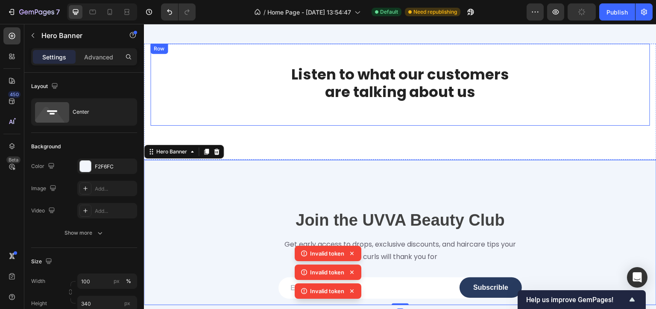
click at [360, 111] on div "Listen to what our customers are talking about us Heading" at bounding box center [400, 85] width 500 height 82
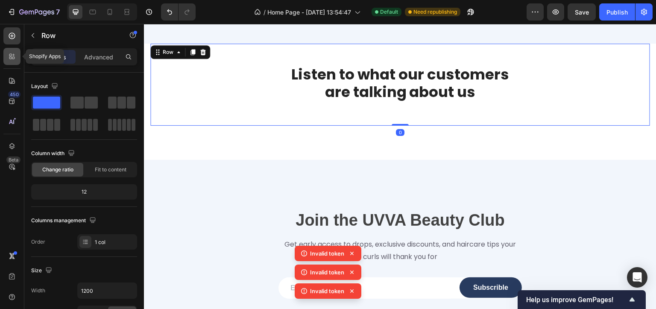
click at [10, 59] on icon at bounding box center [12, 56] width 9 height 9
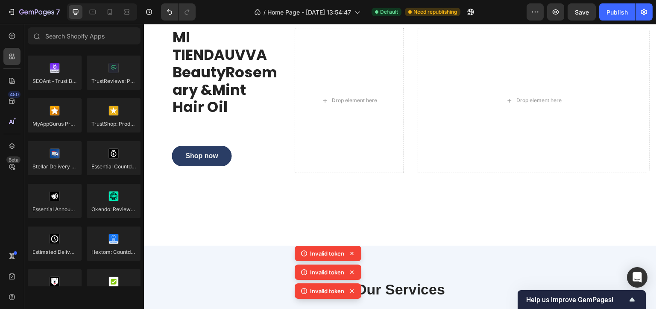
scroll to position [591, 0]
